Goal: Information Seeking & Learning: Learn about a topic

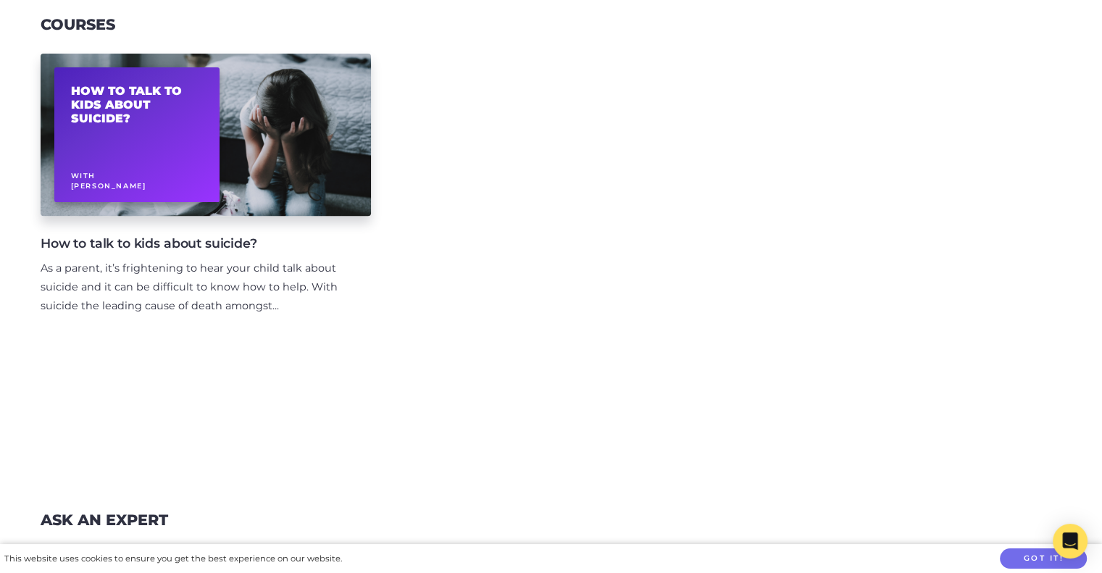
click at [368, 284] on div "How to talk to kids about suicide? As a parent, it’s frightening to hear your c…" at bounding box center [206, 314] width 330 height 162
